Goal: Transaction & Acquisition: Obtain resource

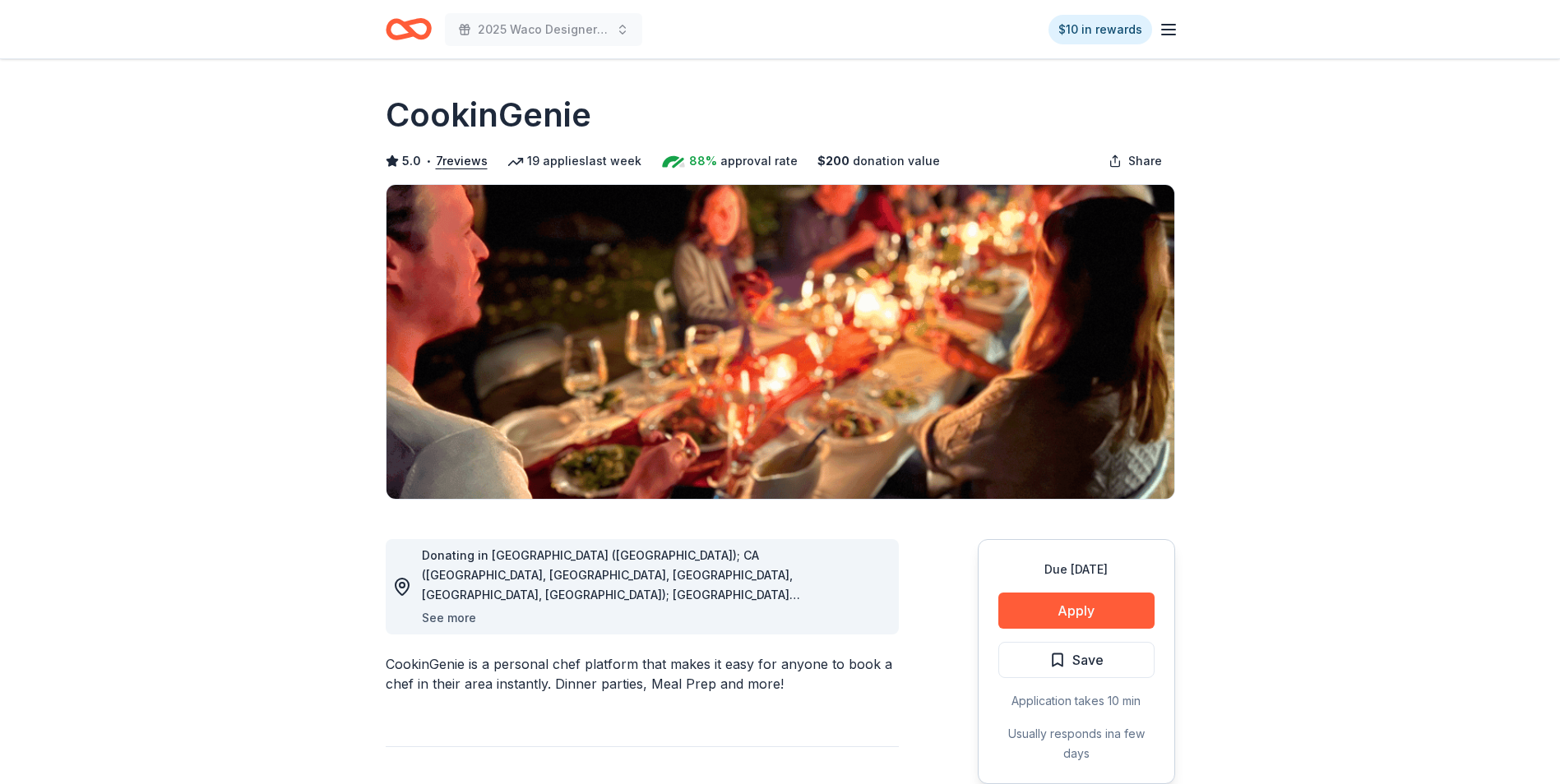
click at [457, 614] on button "See more" at bounding box center [449, 618] width 55 height 20
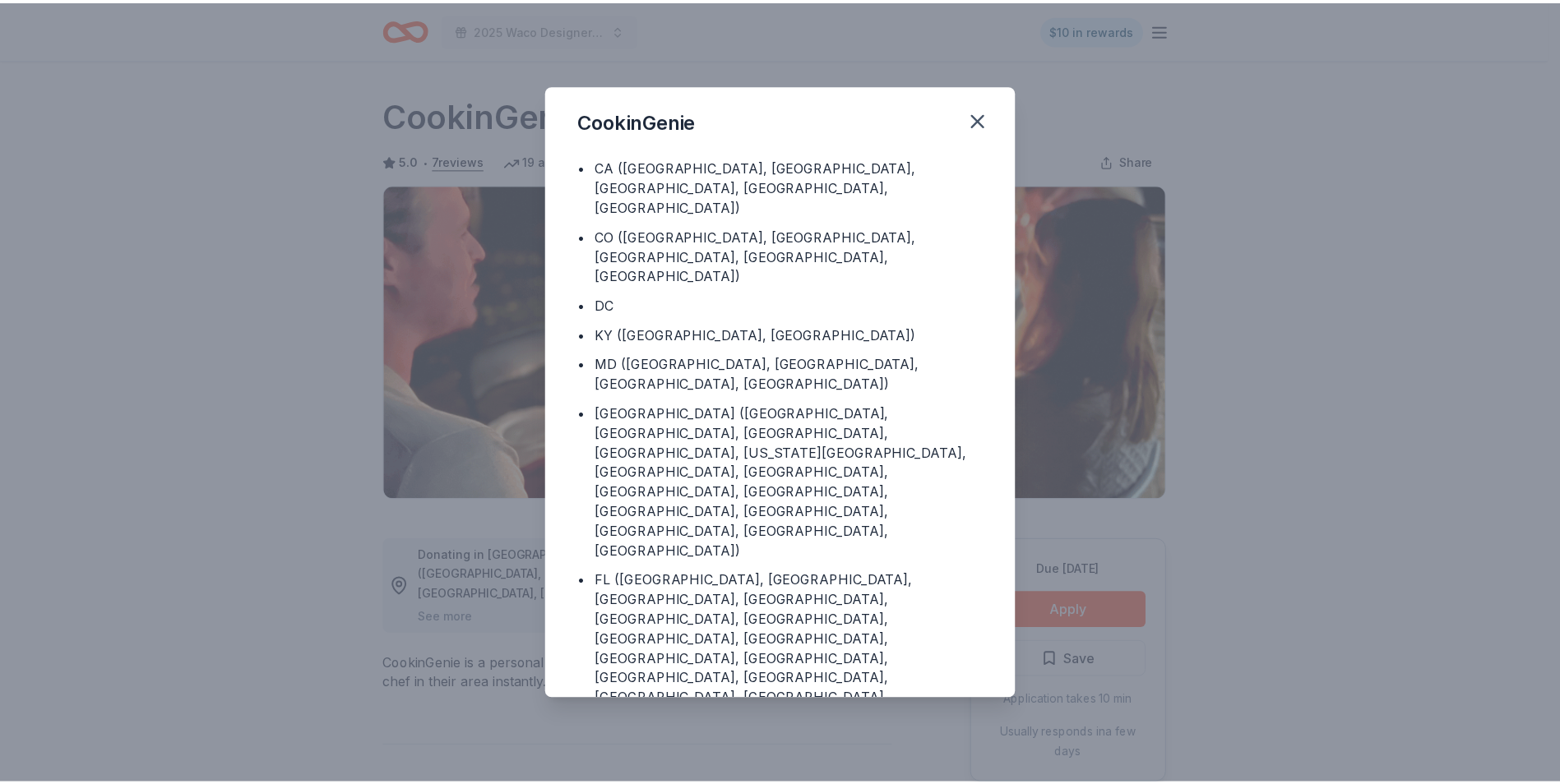
scroll to position [62, 0]
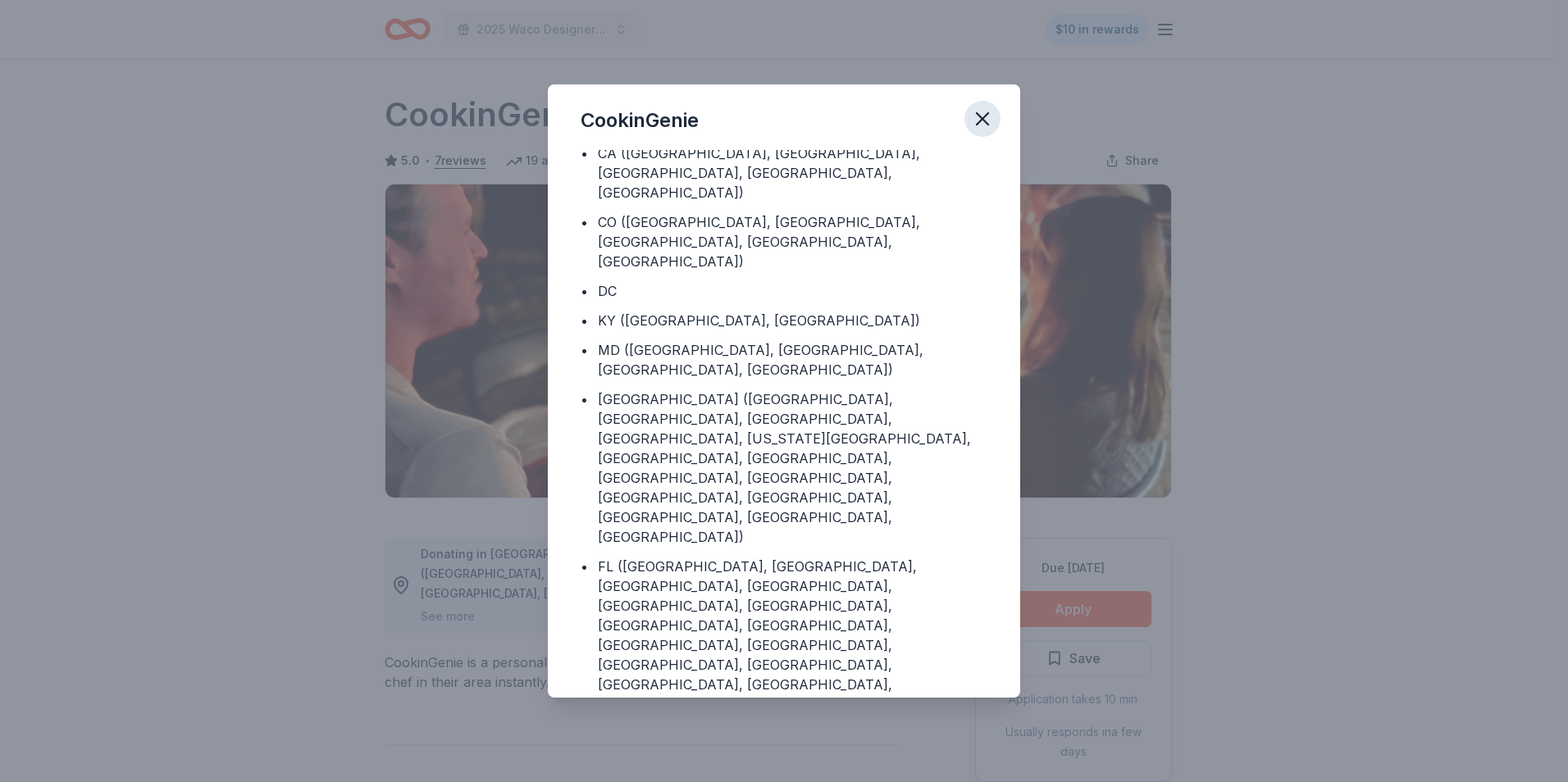
click at [986, 122] on icon "button" at bounding box center [982, 118] width 11 height 11
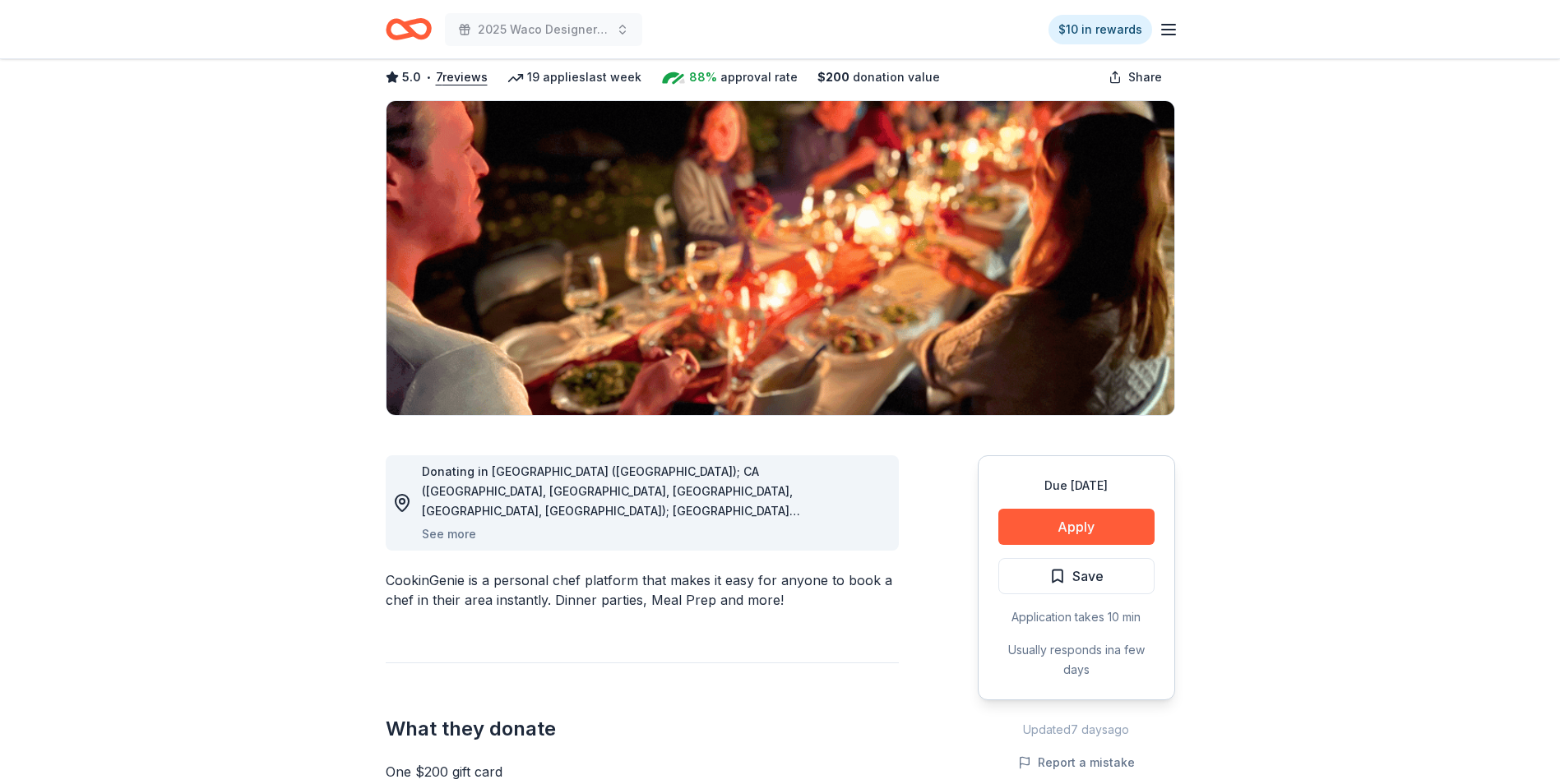
scroll to position [0, 0]
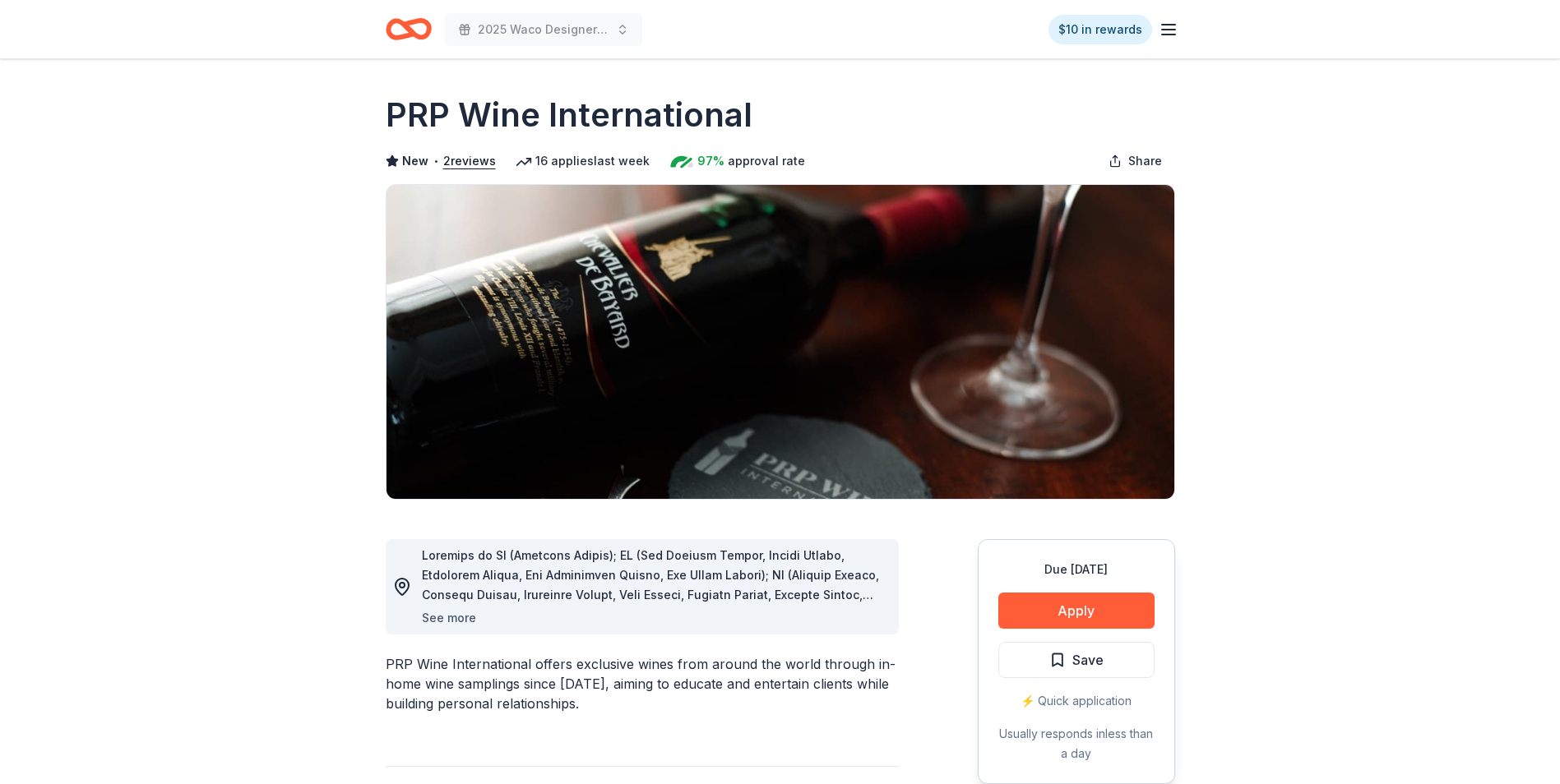
click at [450, 615] on button "See more" at bounding box center [449, 618] width 55 height 20
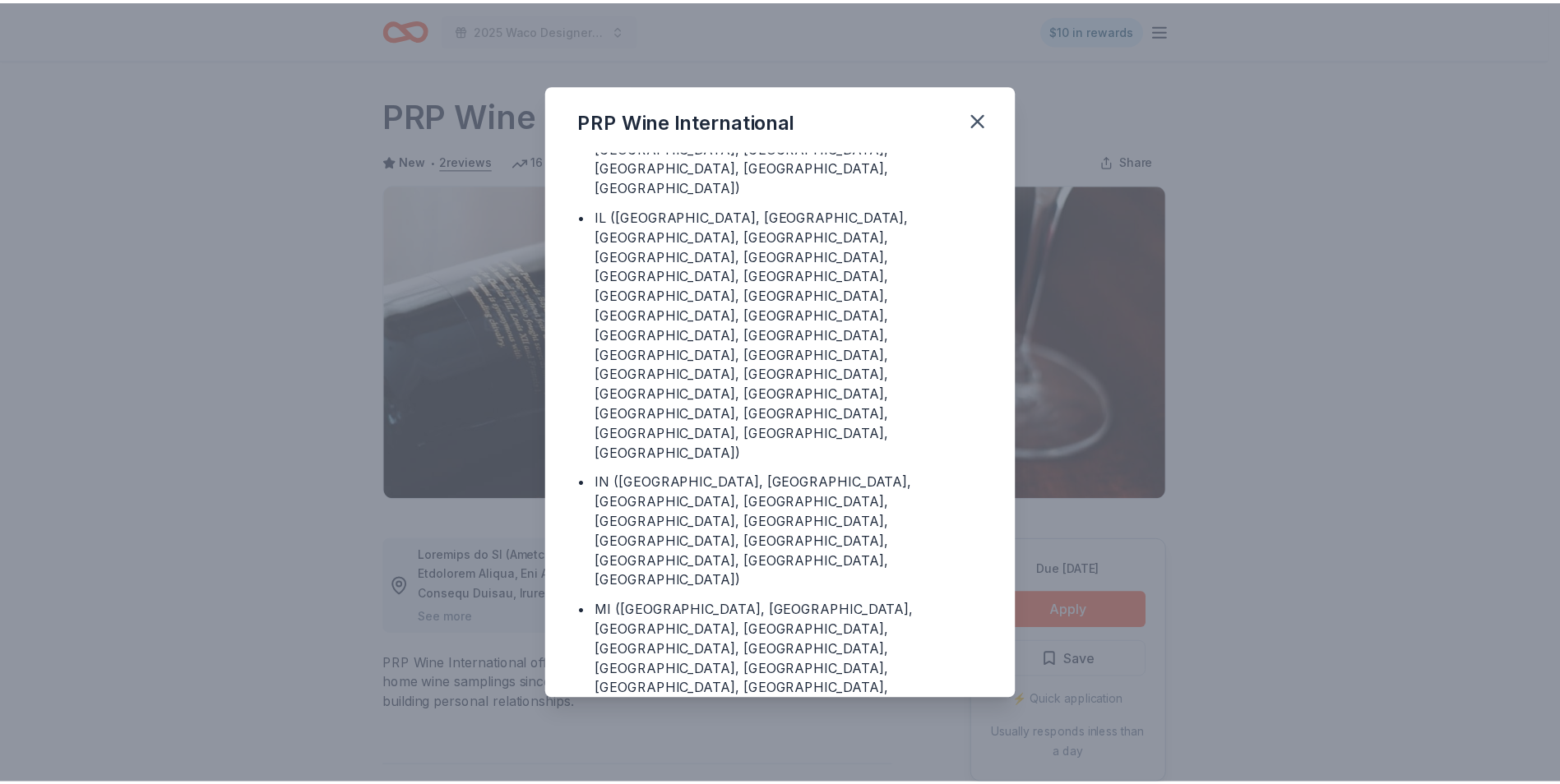
scroll to position [319, 0]
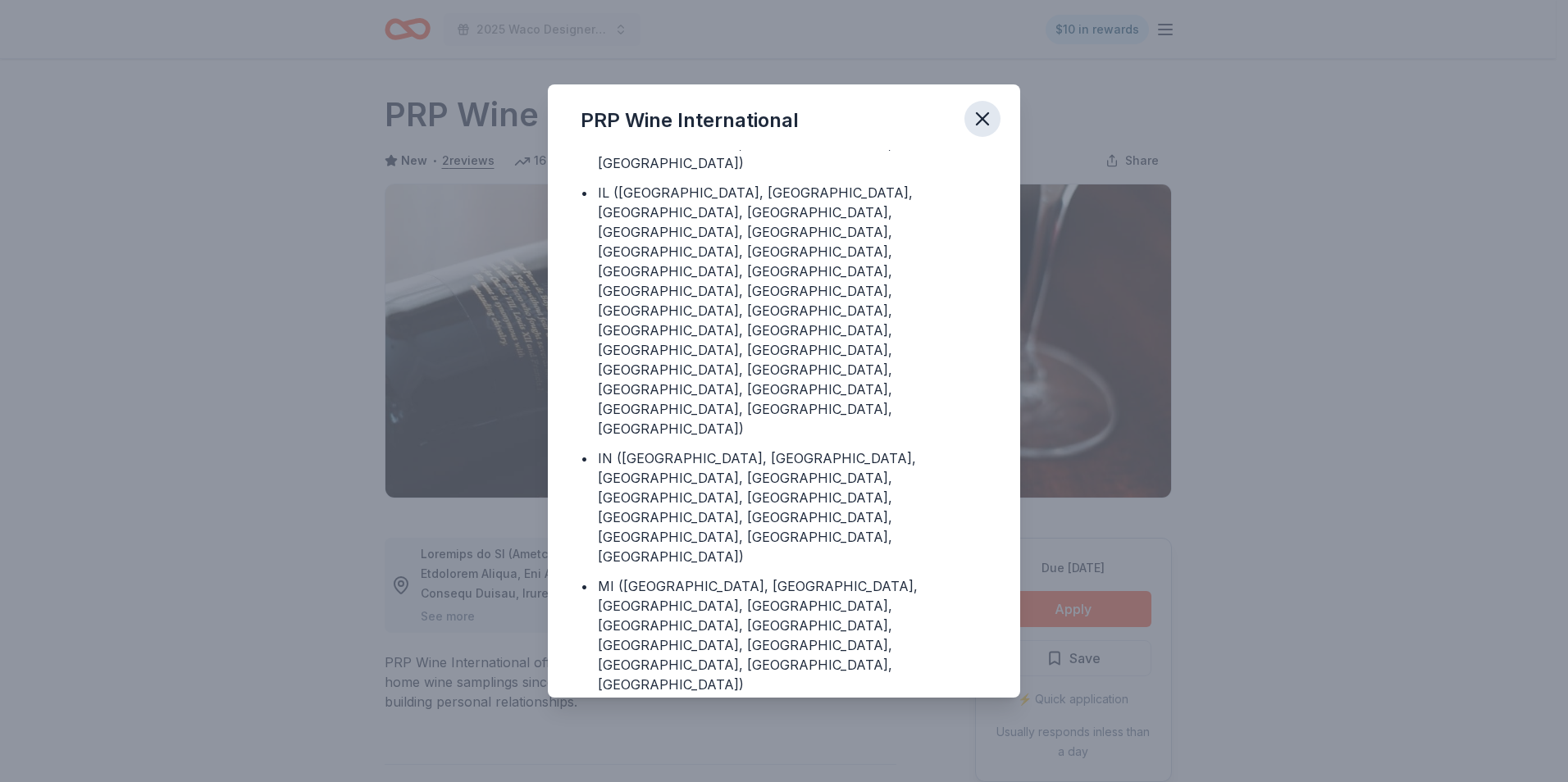
click at [982, 115] on icon "button" at bounding box center [982, 118] width 23 height 23
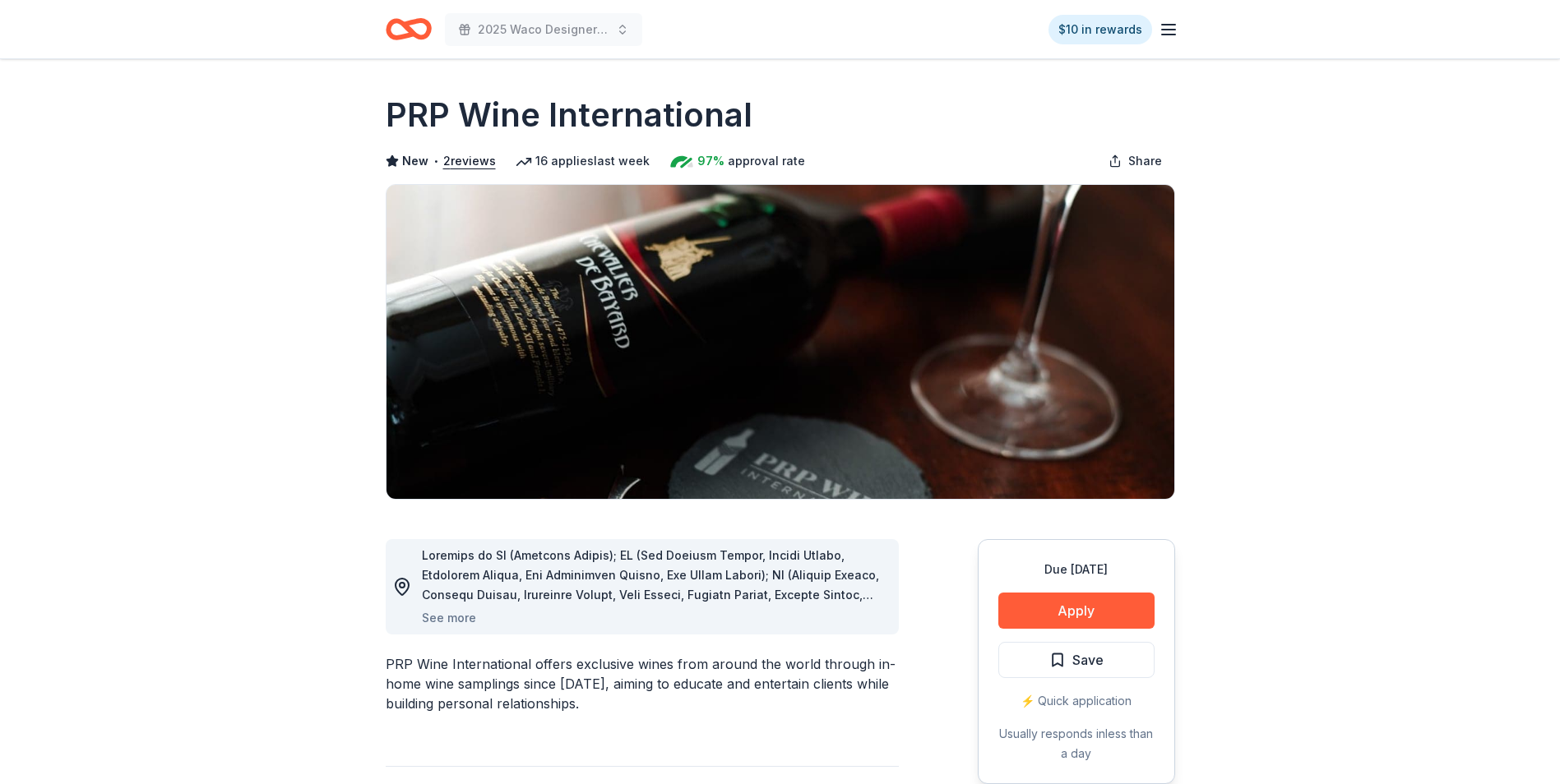
click at [412, 28] on icon "Home" at bounding box center [409, 29] width 46 height 38
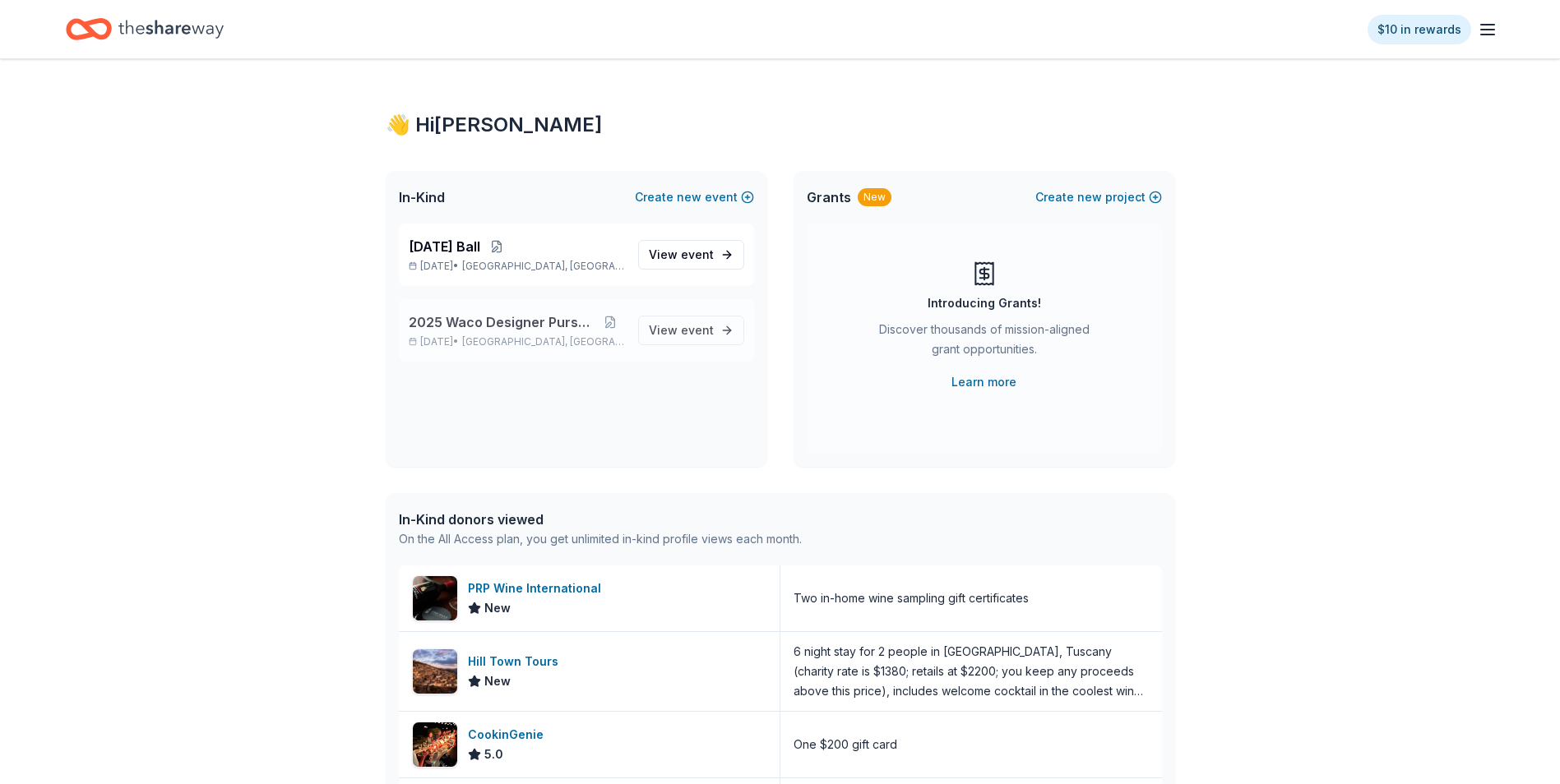
click at [533, 326] on span "2025 Waco Designer Purse BIngo" at bounding box center [503, 322] width 189 height 20
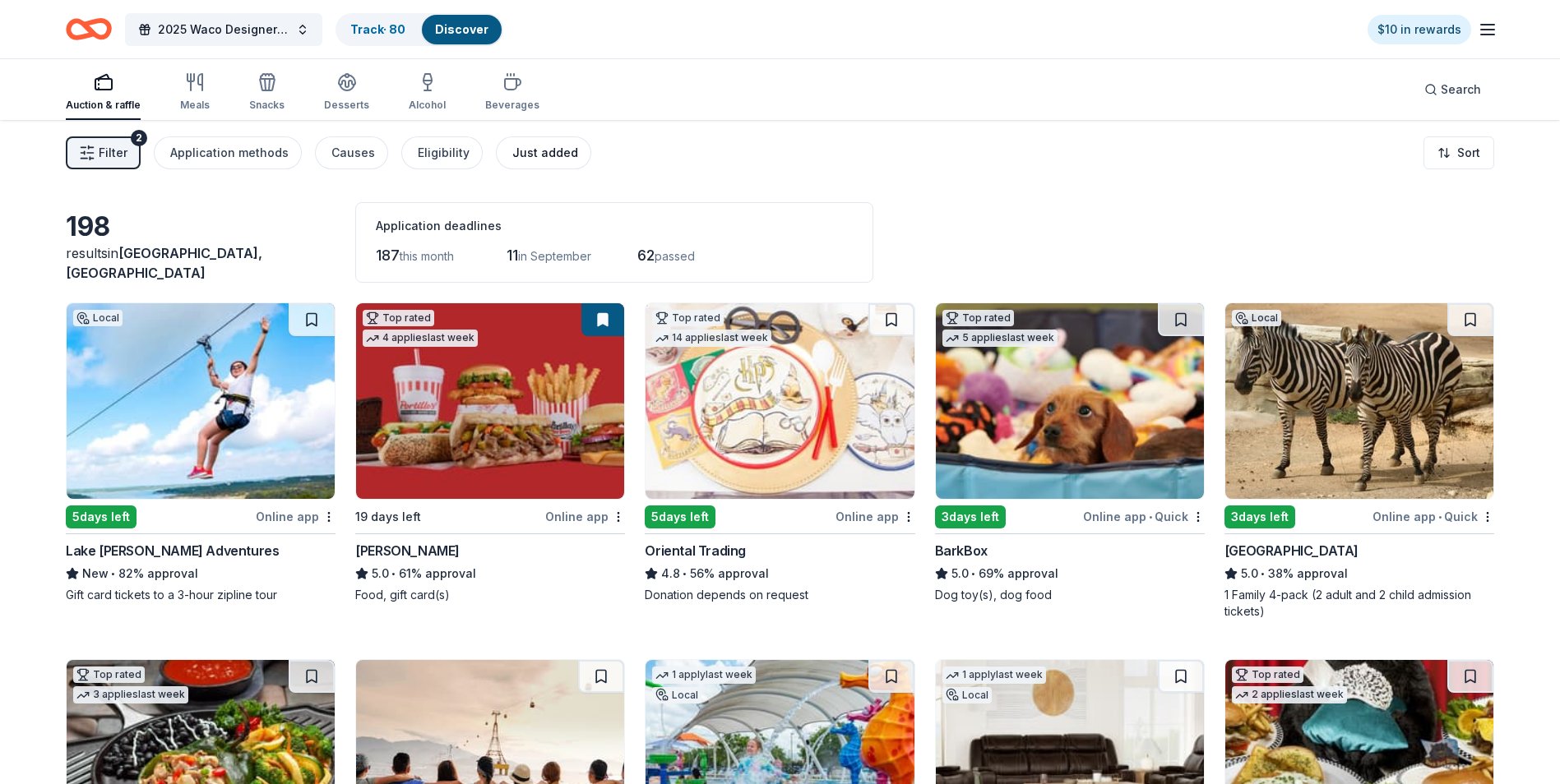
click at [512, 150] on div "Just added" at bounding box center [544, 153] width 66 height 20
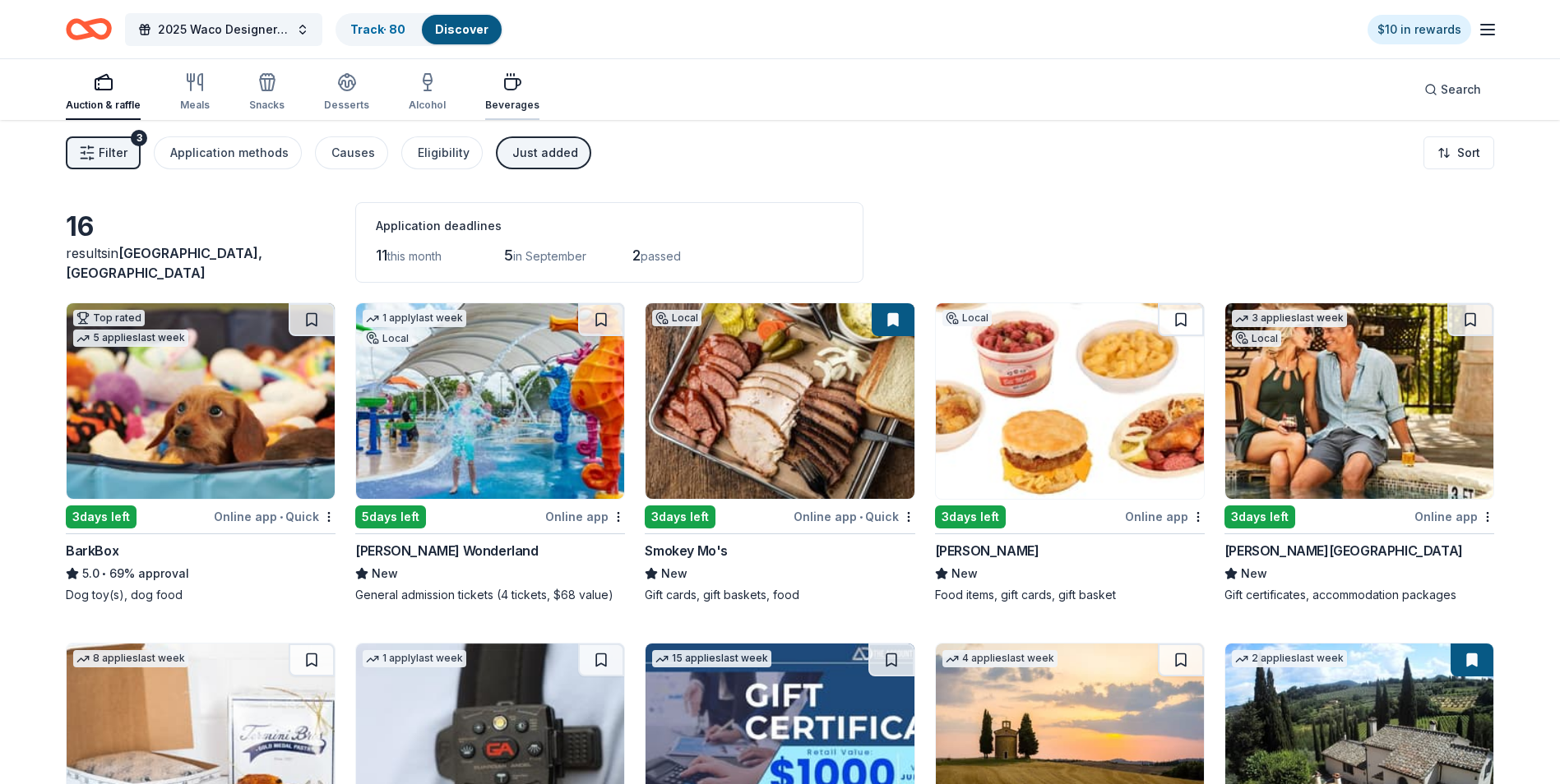
click at [507, 94] on div "Beverages" at bounding box center [513, 92] width 55 height 39
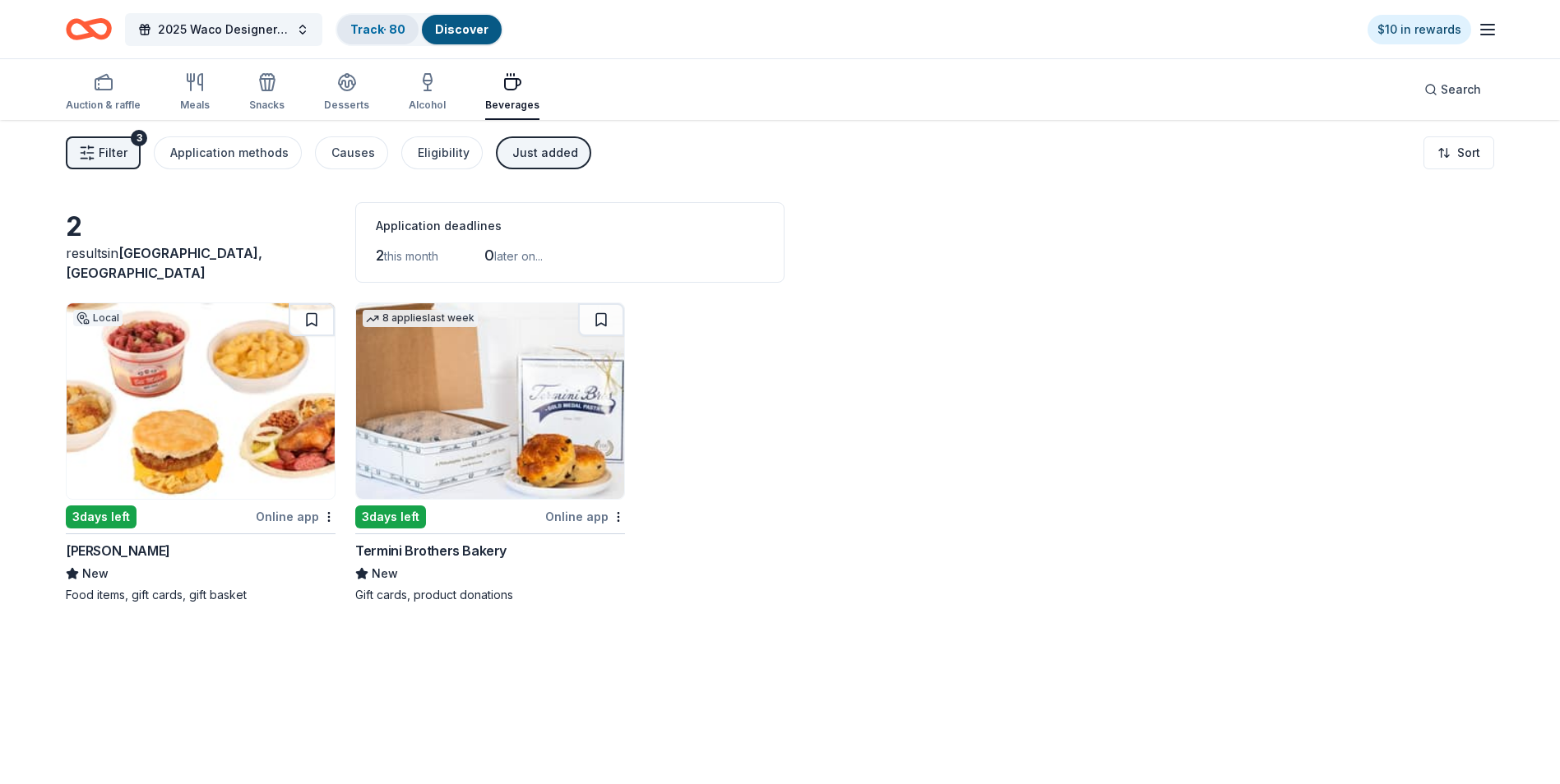
click at [383, 30] on link "Track · 80" at bounding box center [378, 29] width 55 height 14
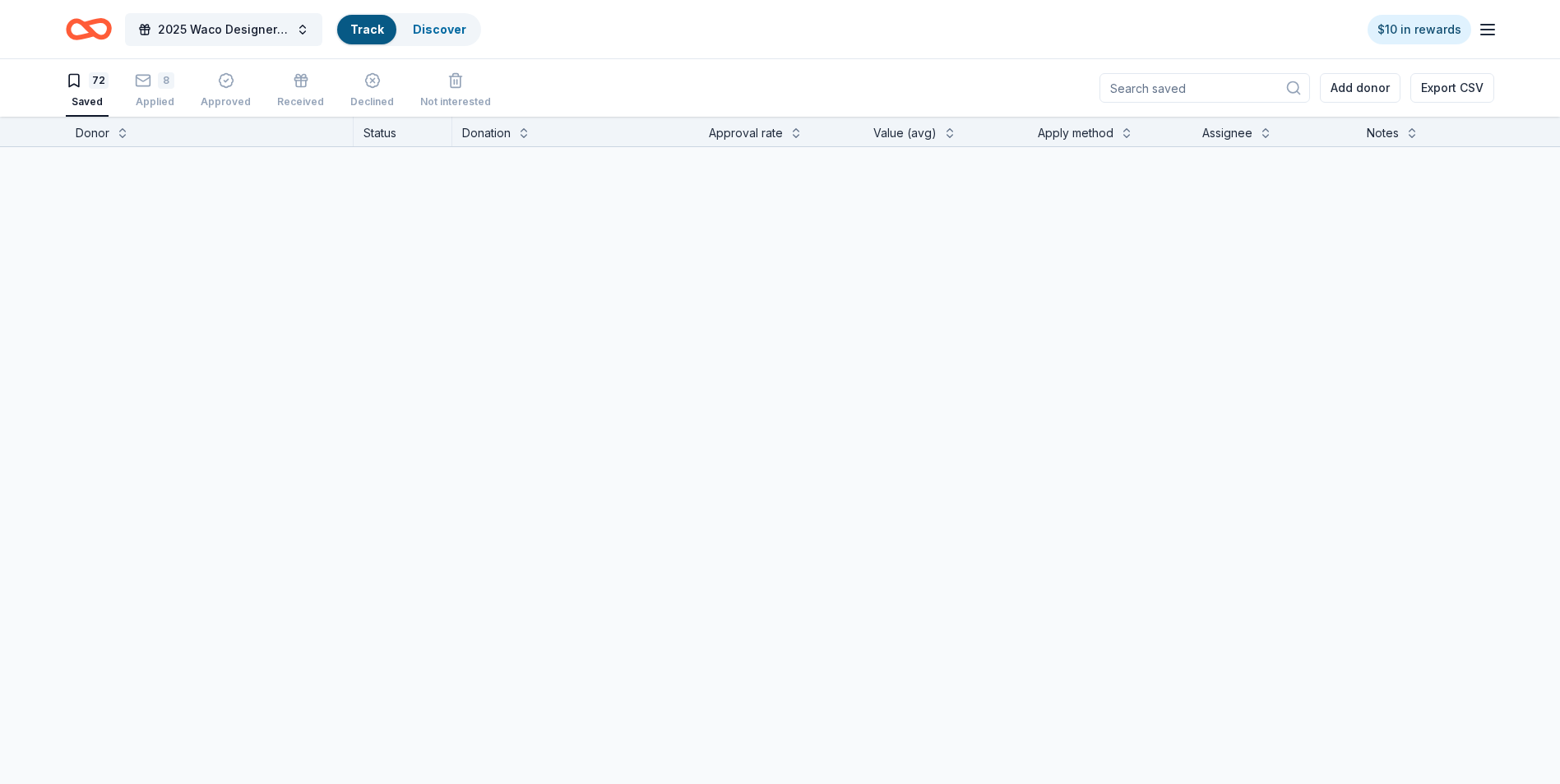
scroll to position [1, 0]
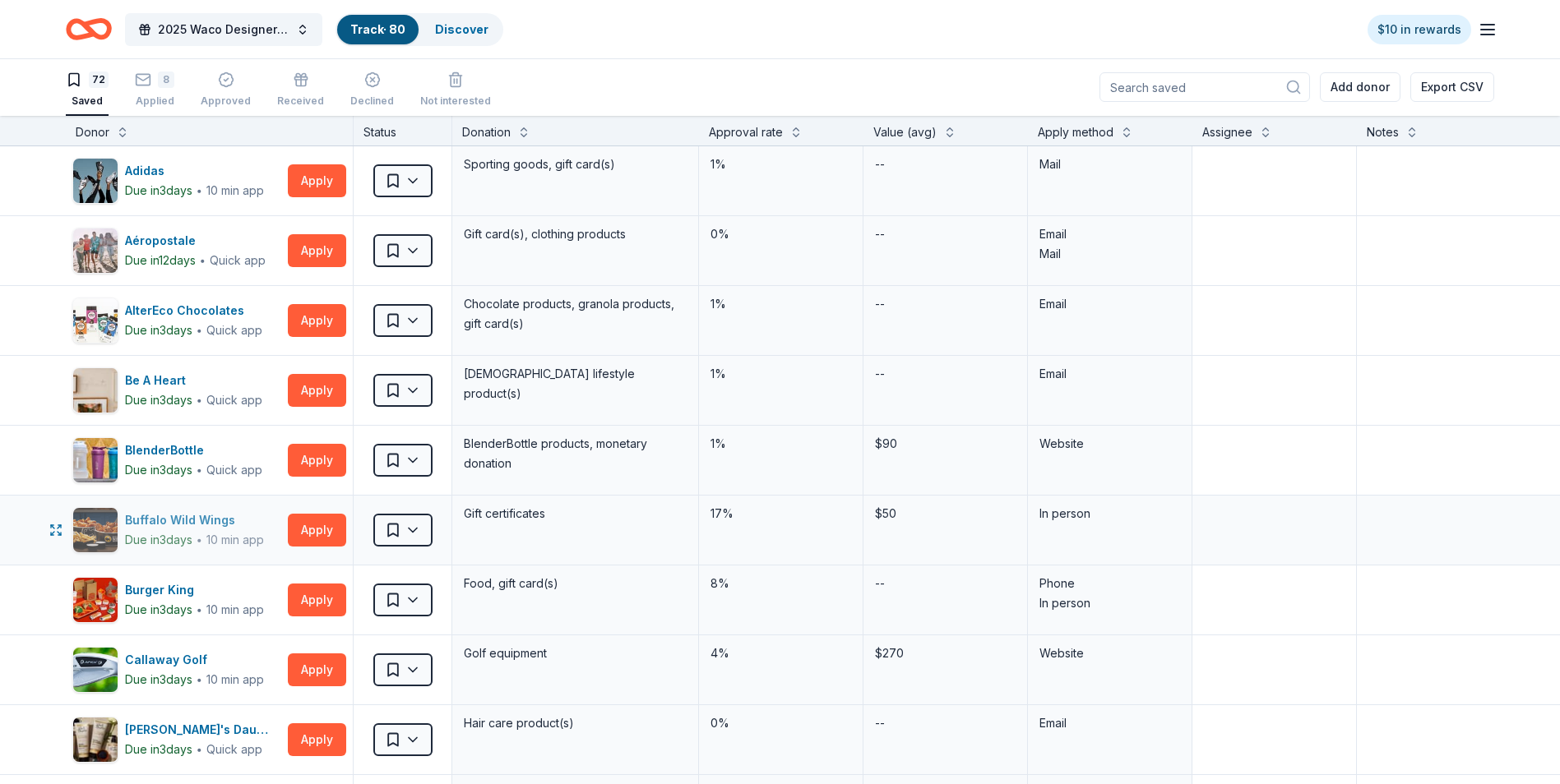
click at [193, 520] on div "Buffalo Wild Wings" at bounding box center [194, 520] width 139 height 20
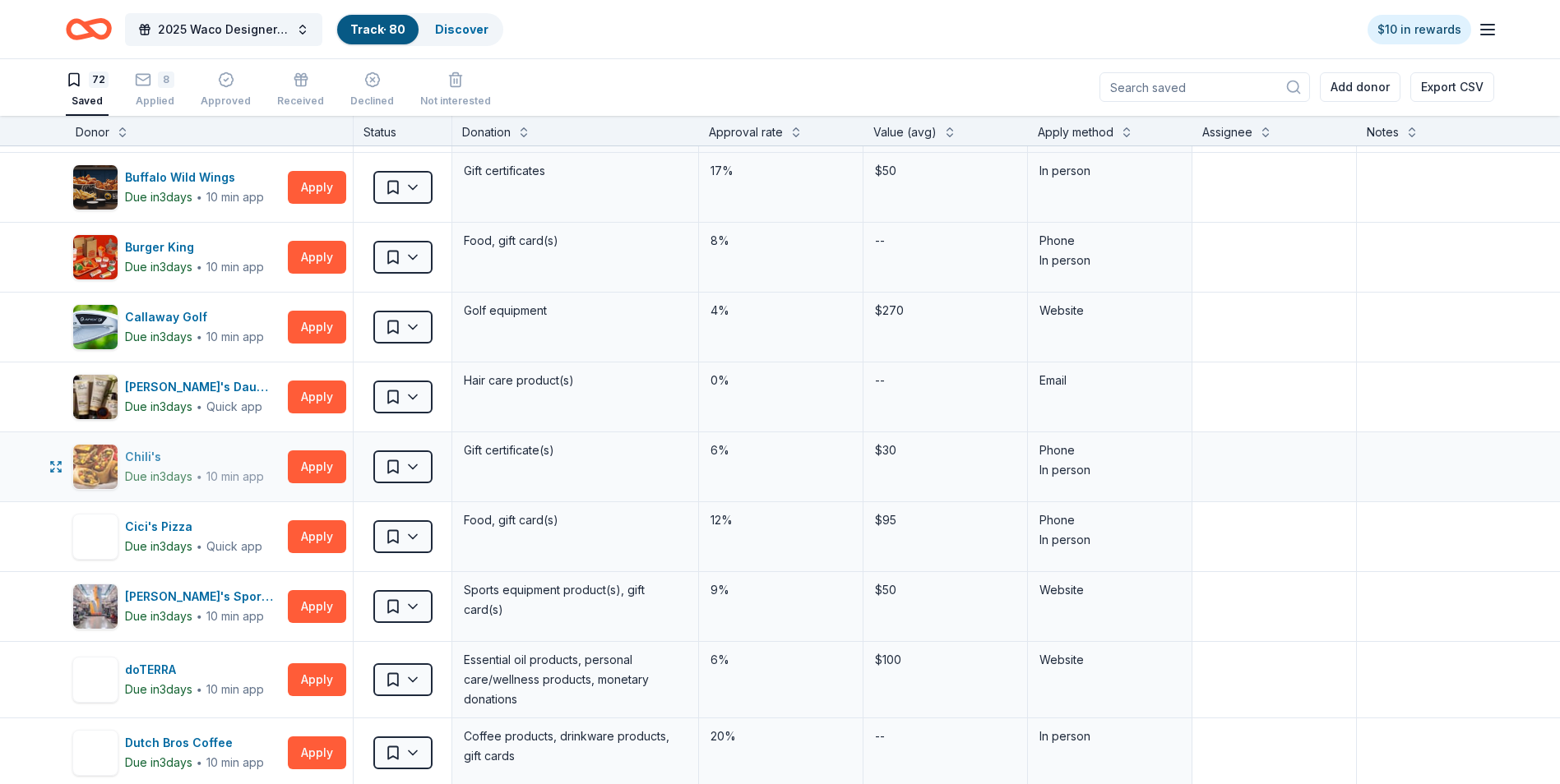
scroll to position [411, 0]
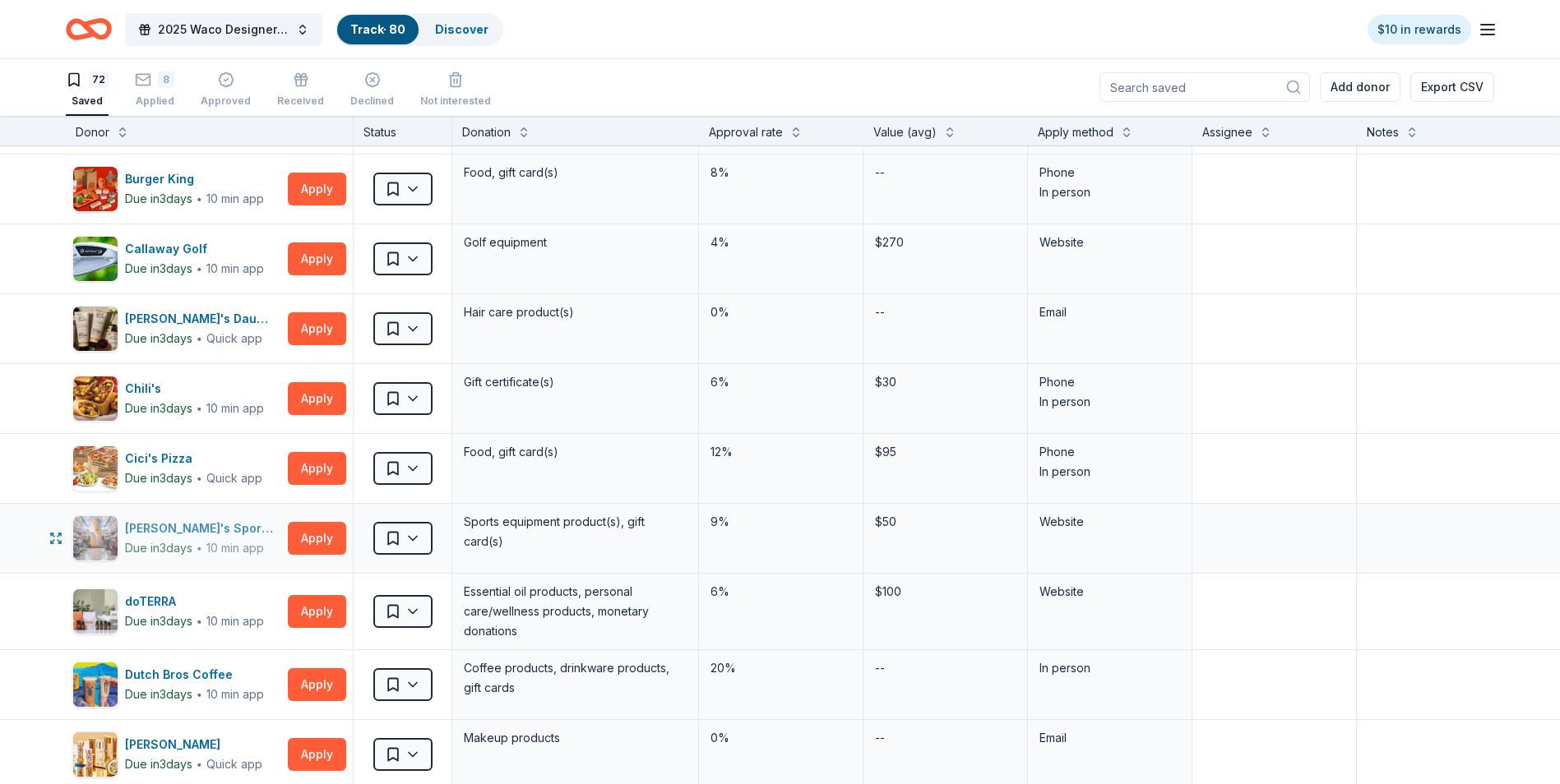
click at [102, 531] on img "button" at bounding box center [96, 538] width 44 height 44
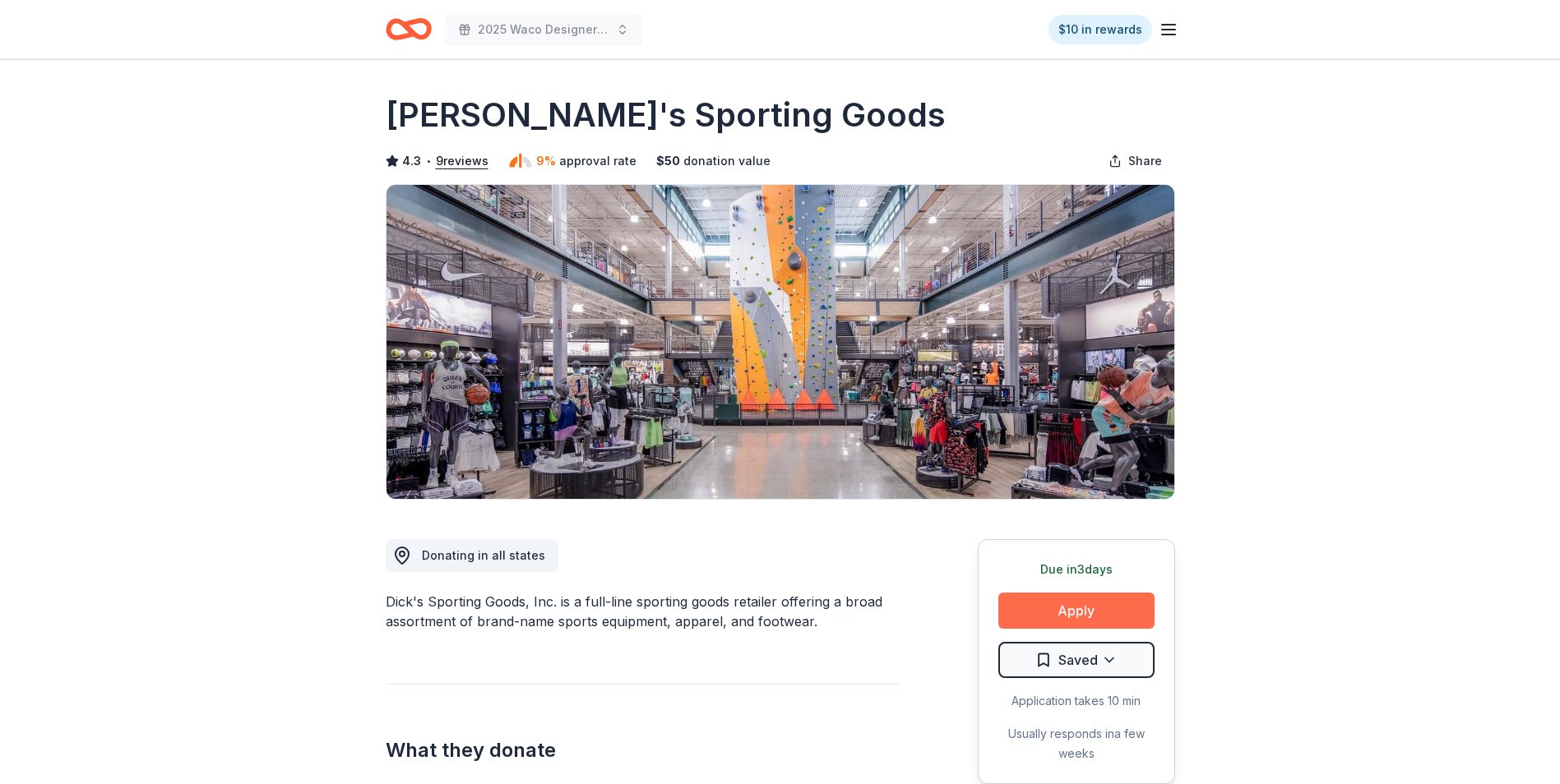
click at [1055, 601] on button "Apply" at bounding box center [1076, 611] width 156 height 36
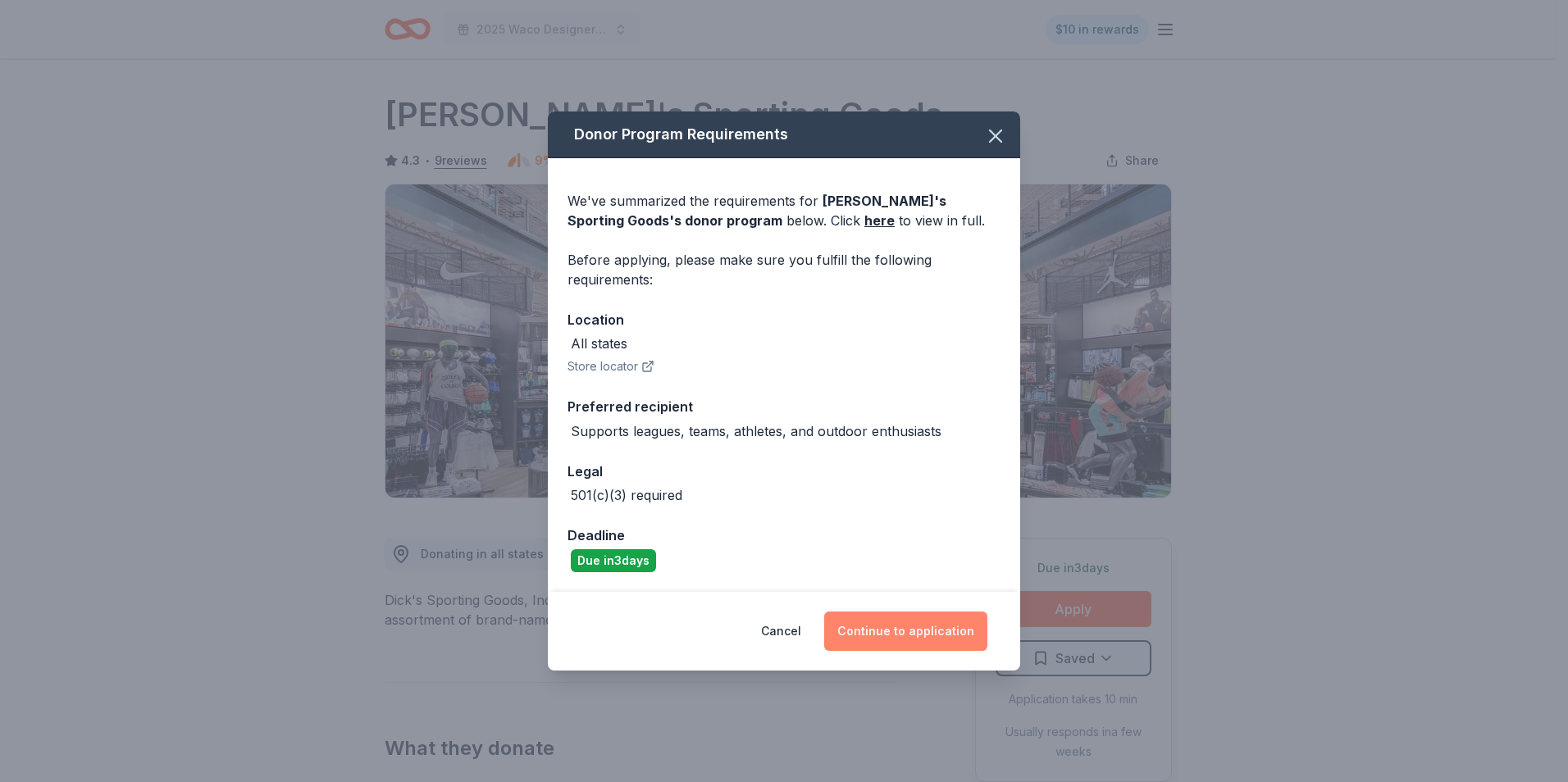
click at [909, 623] on button "Continue to application" at bounding box center [906, 631] width 163 height 39
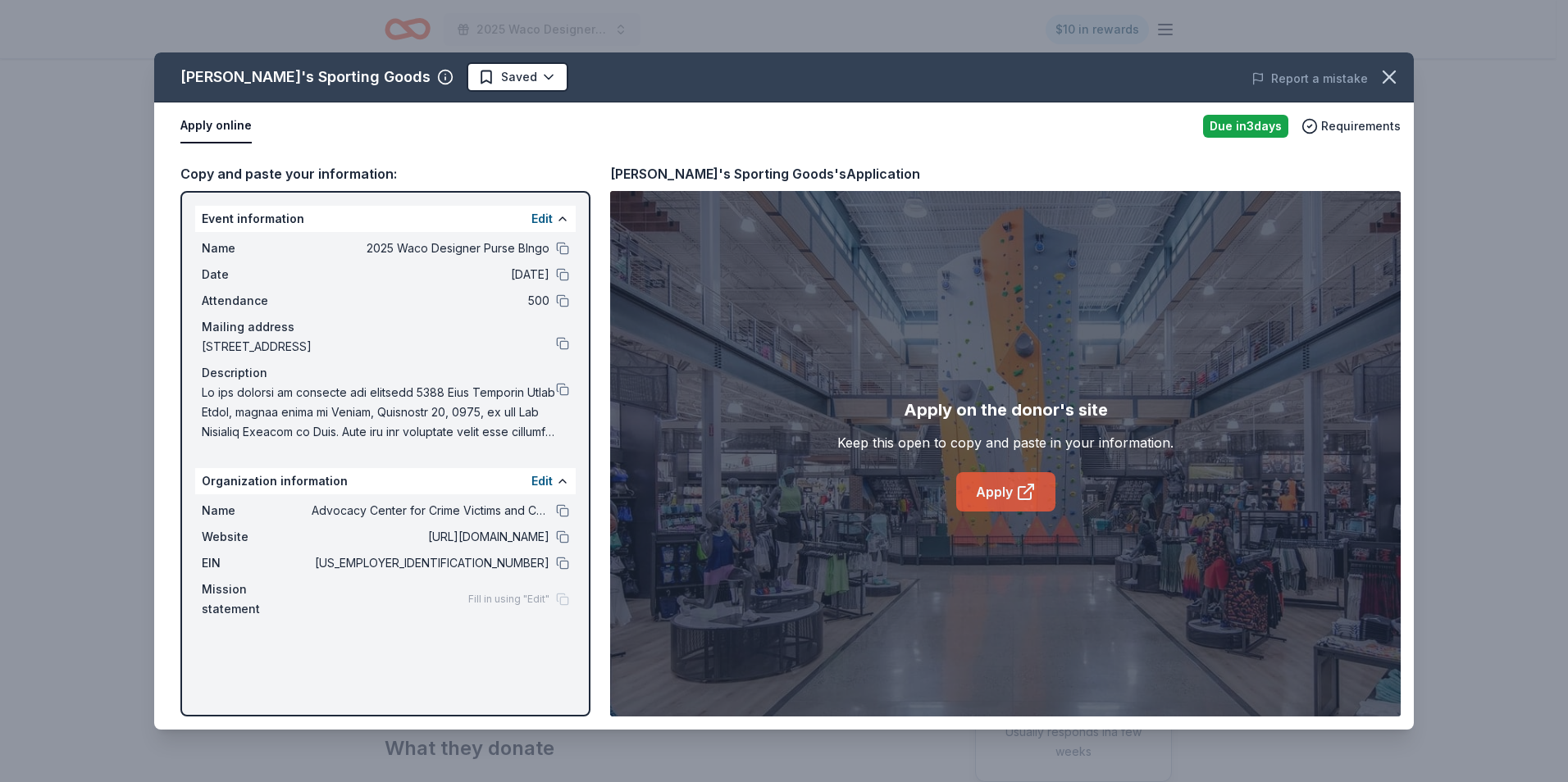
click at [1019, 494] on icon at bounding box center [1025, 493] width 12 height 12
